Goal: Transaction & Acquisition: Purchase product/service

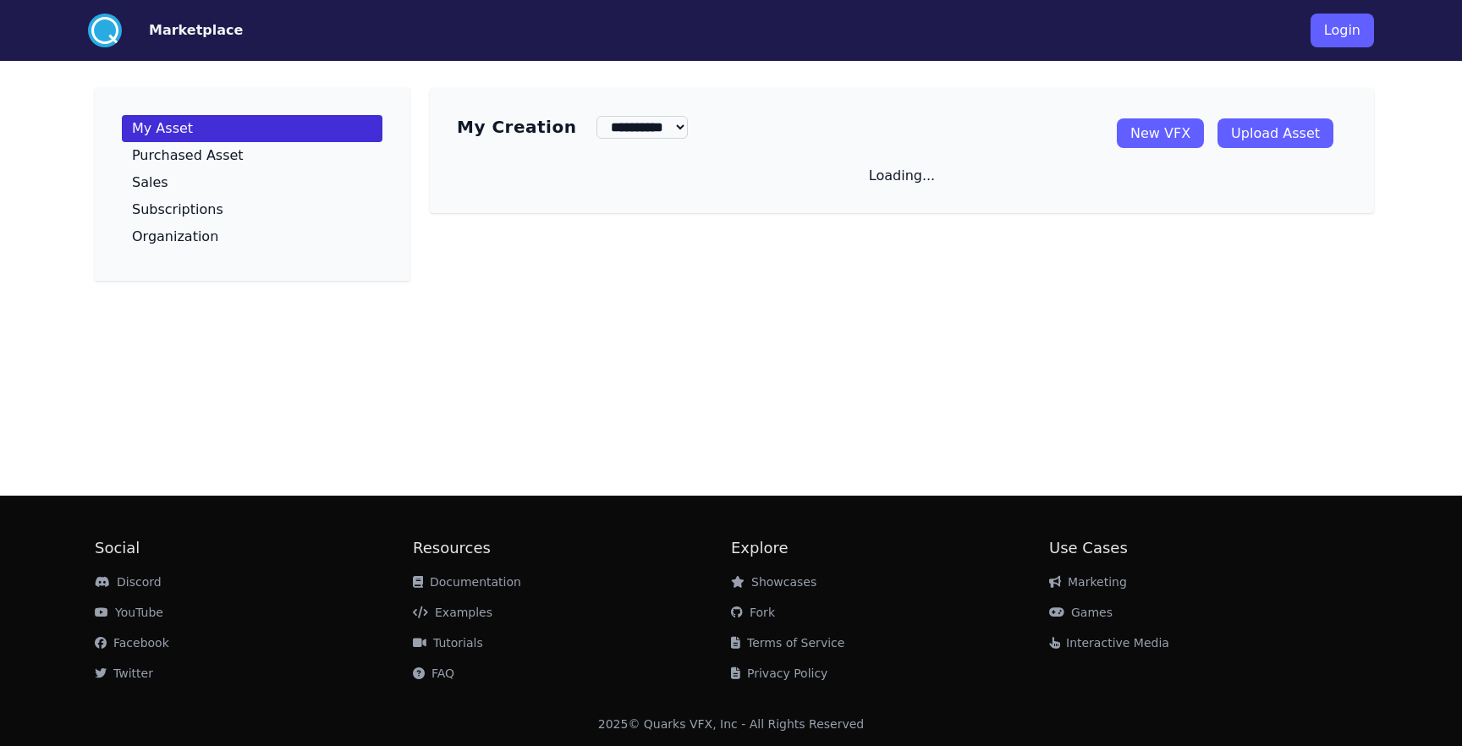
click at [217, 30] on button "Marketplace" at bounding box center [196, 30] width 94 height 20
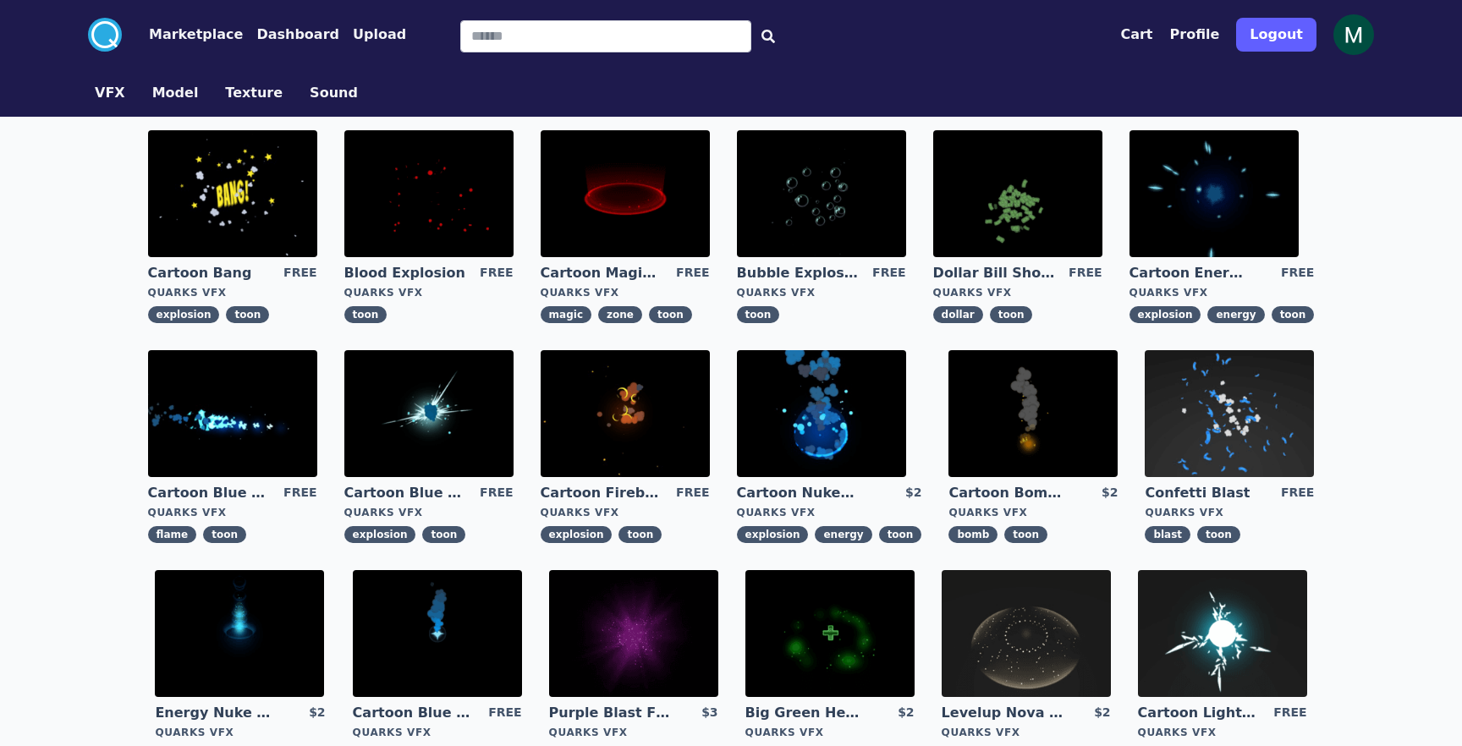
click at [431, 173] on img at bounding box center [428, 193] width 169 height 127
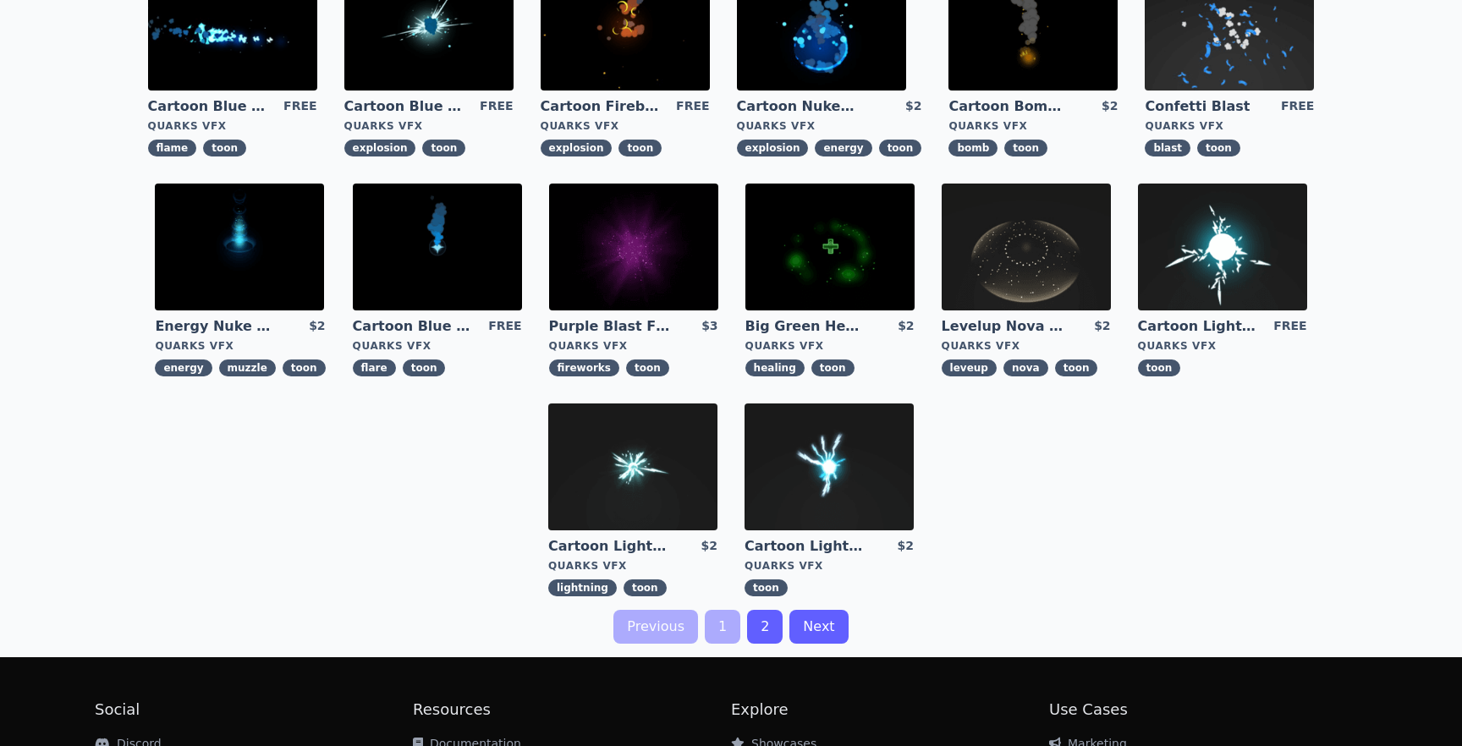
scroll to position [388, 0]
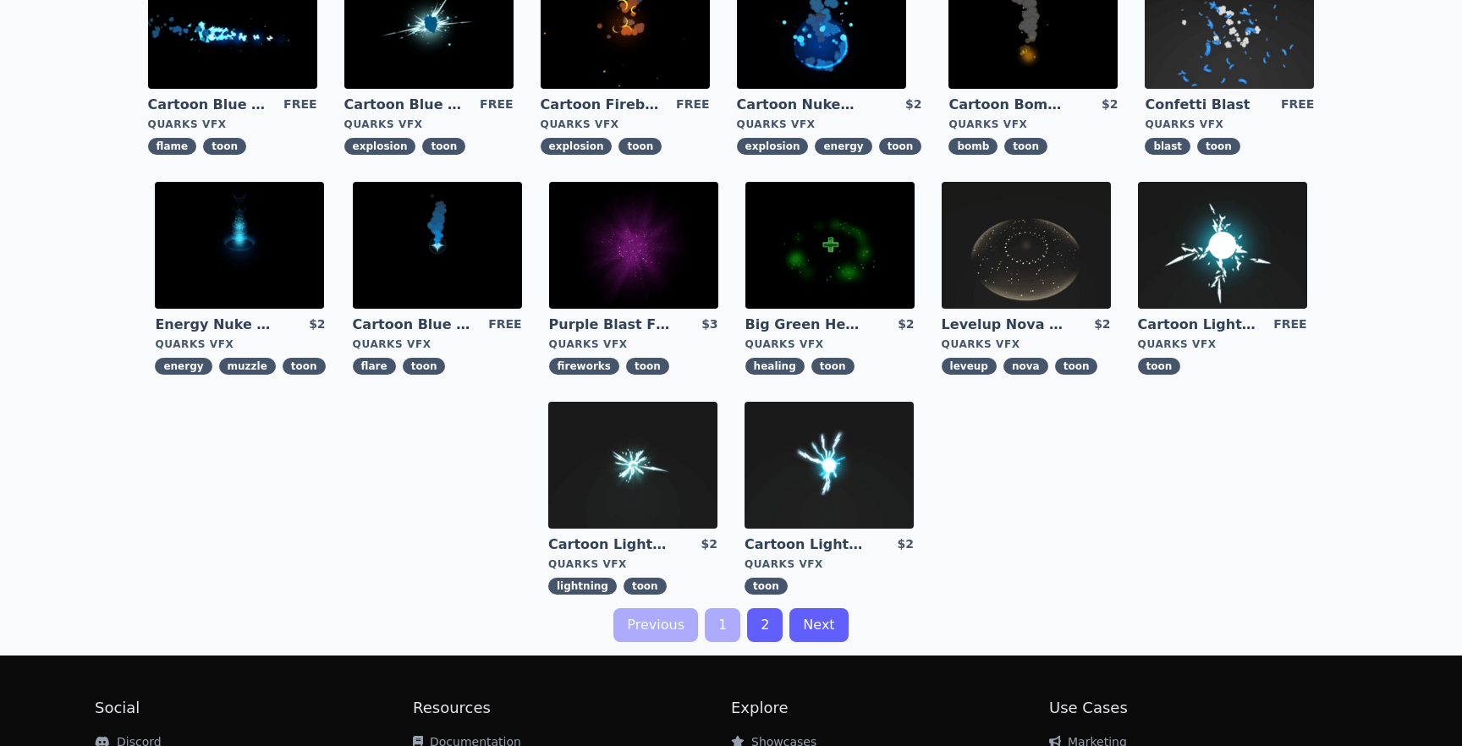
click at [769, 634] on link "2" at bounding box center [765, 625] width 36 height 34
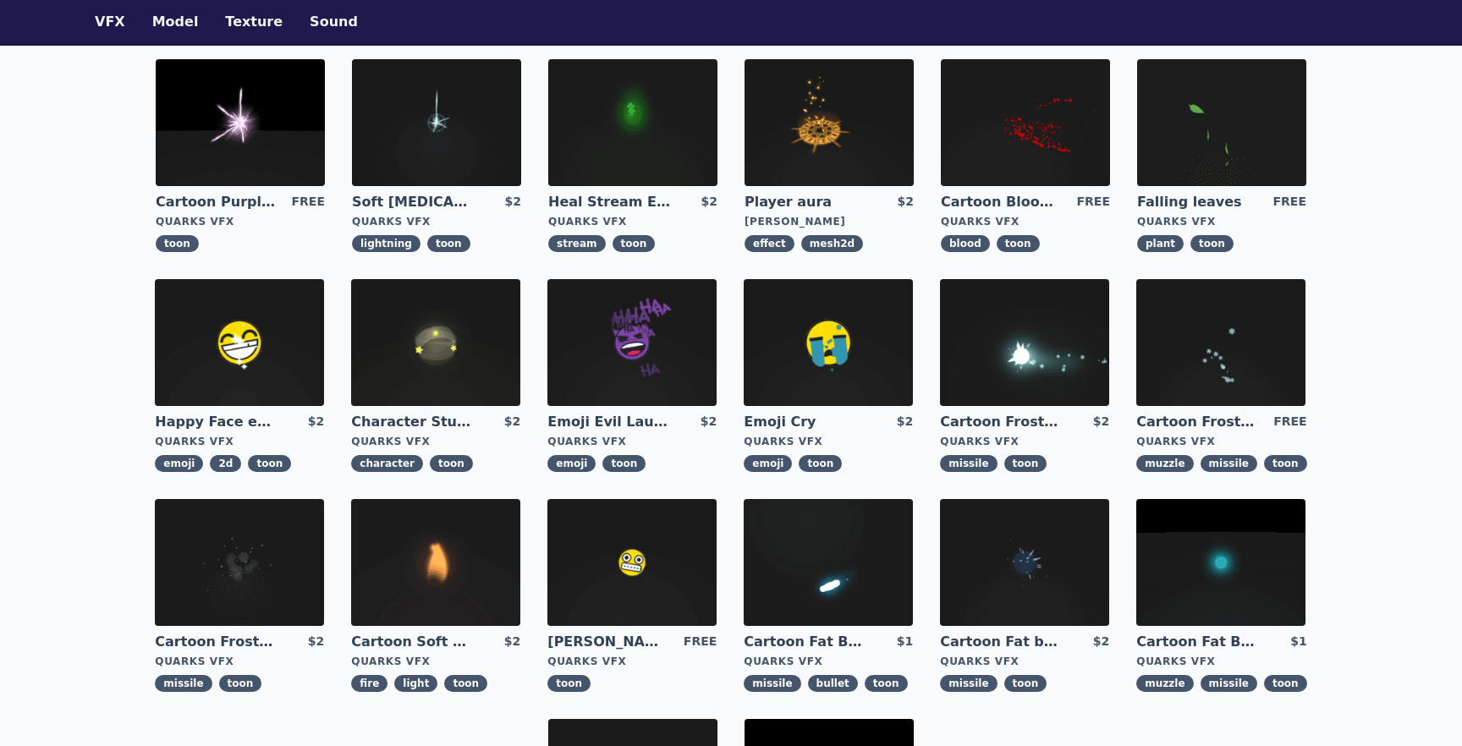
scroll to position [74, 0]
